Goal: Information Seeking & Learning: Learn about a topic

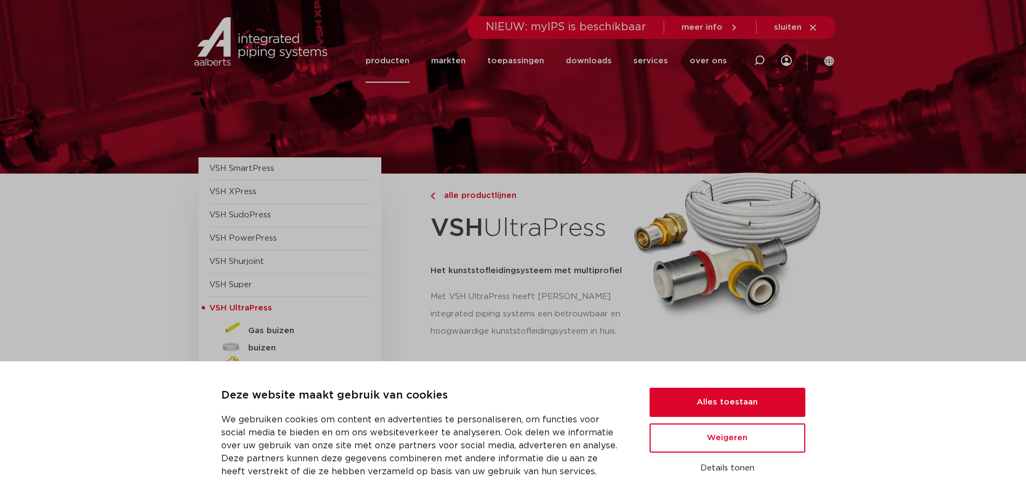
click at [711, 401] on button "Alles toestaan" at bounding box center [727, 402] width 156 height 29
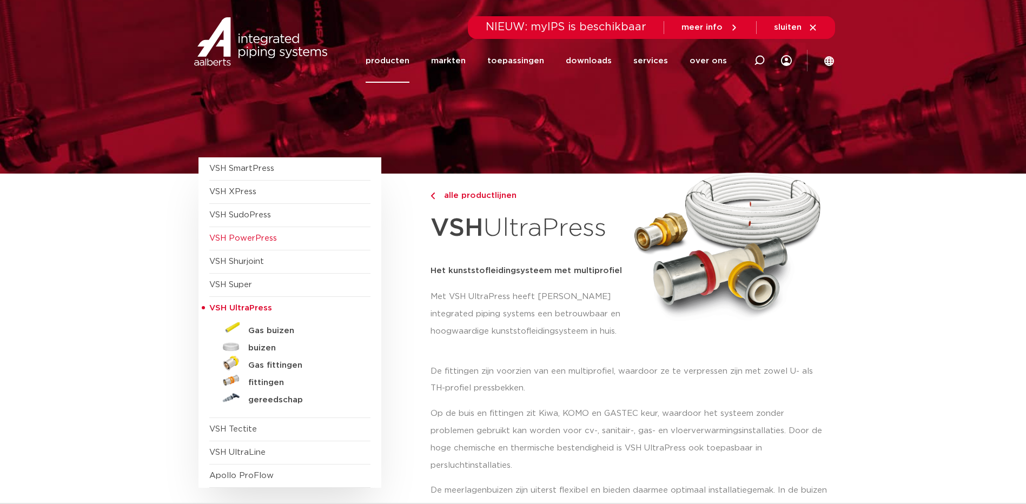
click at [264, 243] on span "VSH PowerPress" at bounding box center [289, 238] width 161 height 23
click at [256, 235] on span "VSH PowerPress" at bounding box center [243, 238] width 68 height 8
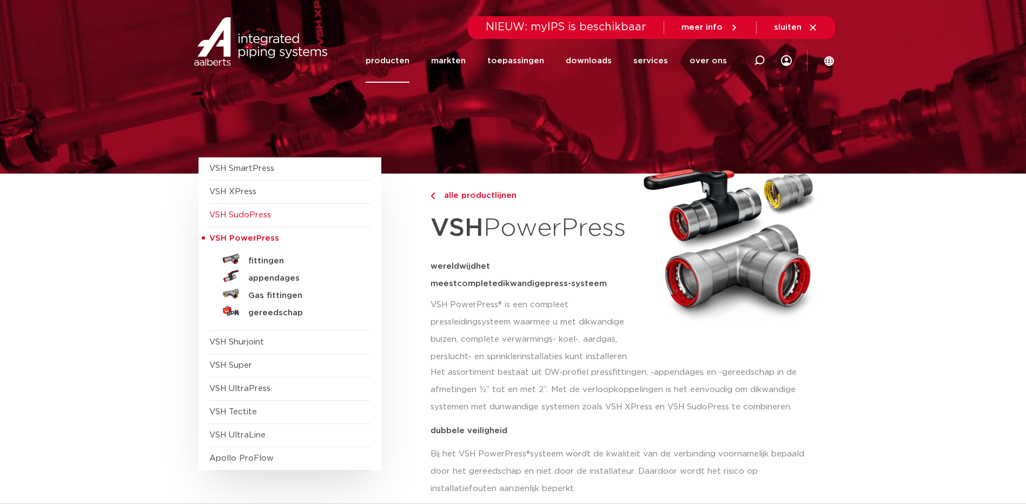
click at [244, 216] on span "VSH SudoPress" at bounding box center [240, 215] width 62 height 8
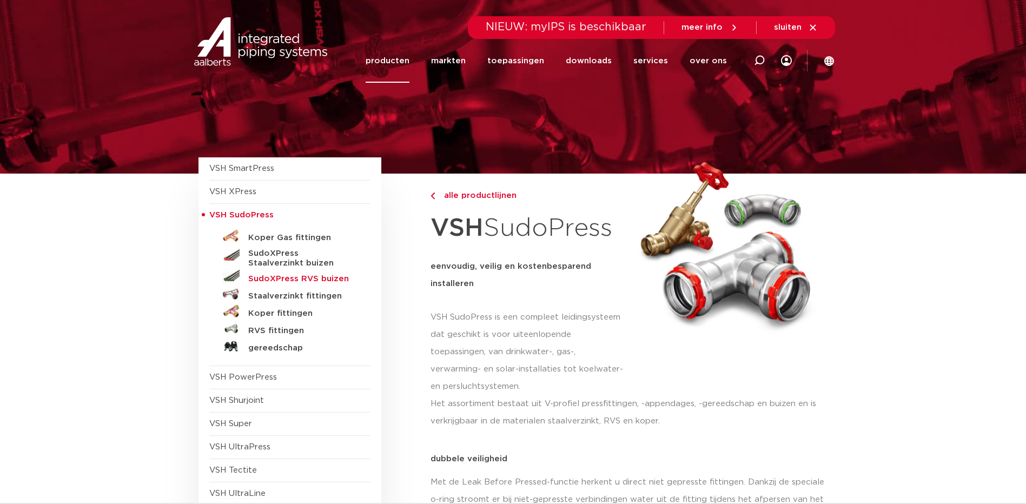
click at [328, 275] on h5 "SudoXPress RVS buizen" at bounding box center [301, 279] width 107 height 10
click at [259, 215] on span "VSH SudoPress" at bounding box center [241, 215] width 64 height 8
click at [237, 189] on span "VSH XPress" at bounding box center [232, 192] width 47 height 8
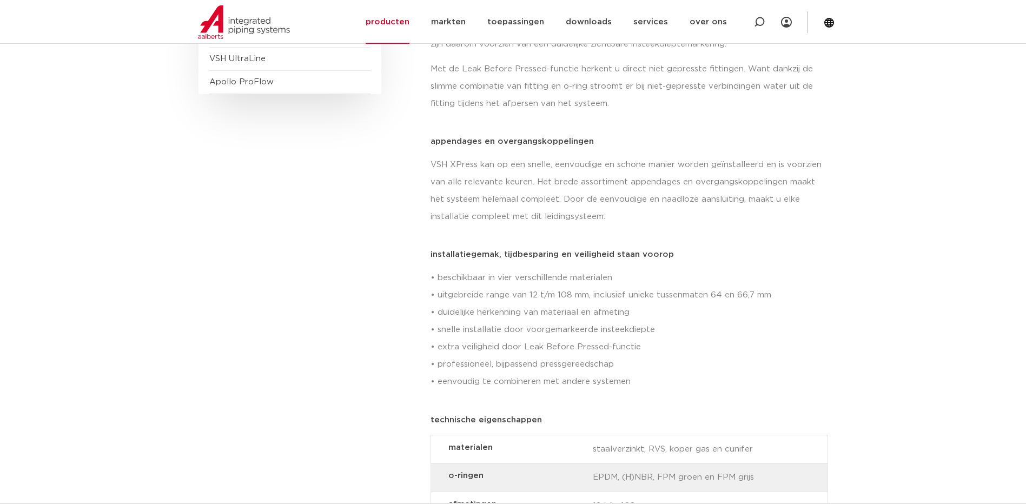
scroll to position [54, 0]
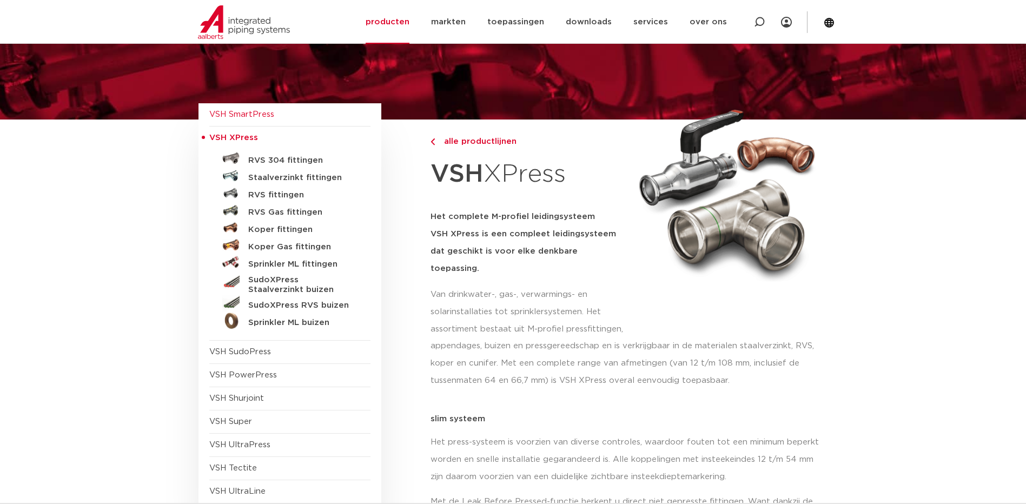
click at [253, 116] on span "VSH SmartPress" at bounding box center [241, 114] width 65 height 8
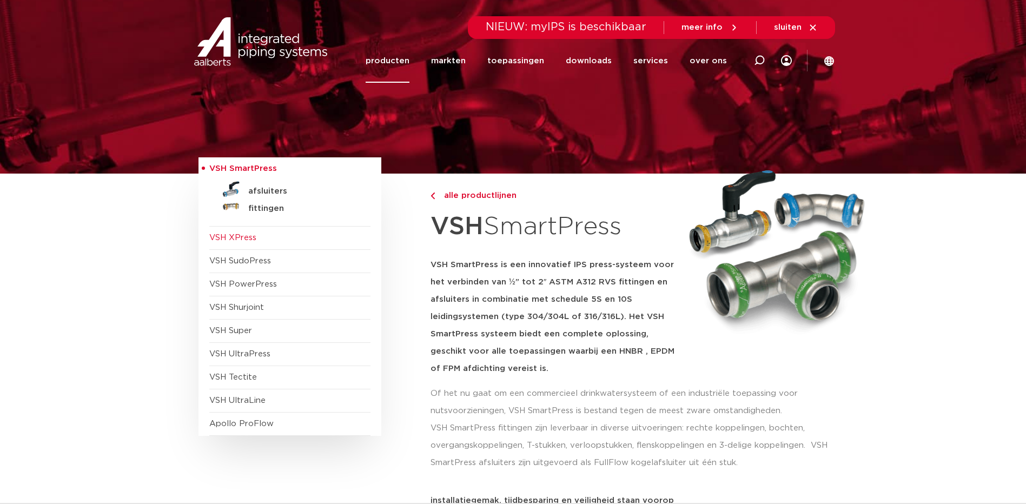
click at [287, 236] on span "VSH XPress" at bounding box center [289, 238] width 161 height 23
click at [225, 235] on span "VSH XPress" at bounding box center [232, 238] width 47 height 8
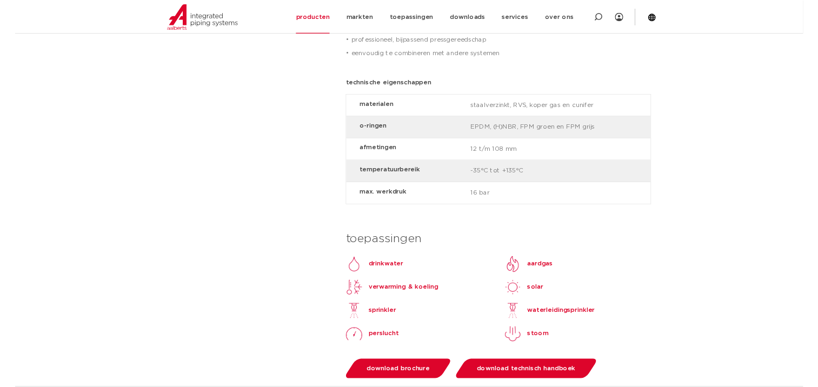
scroll to position [865, 0]
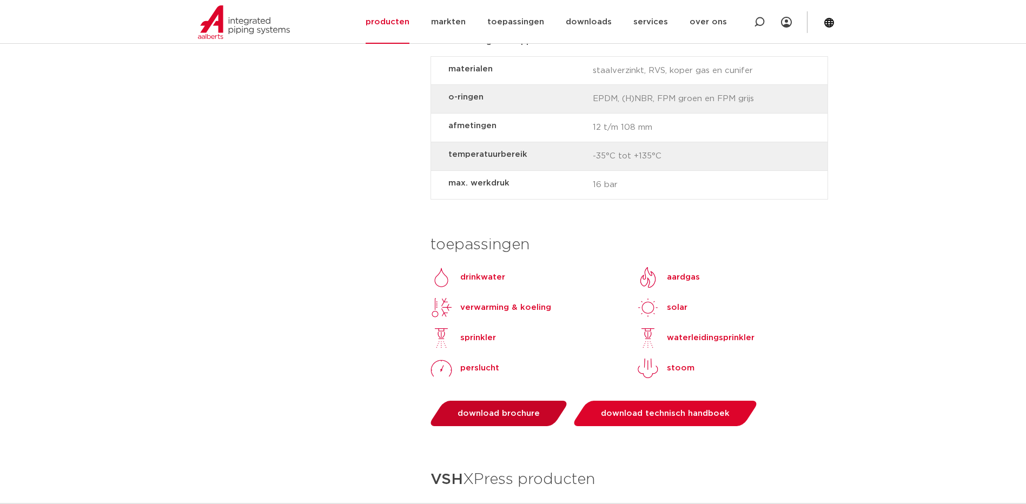
click at [499, 409] on span "download brochure" at bounding box center [498, 413] width 82 height 8
